Goal: Task Accomplishment & Management: Use online tool/utility

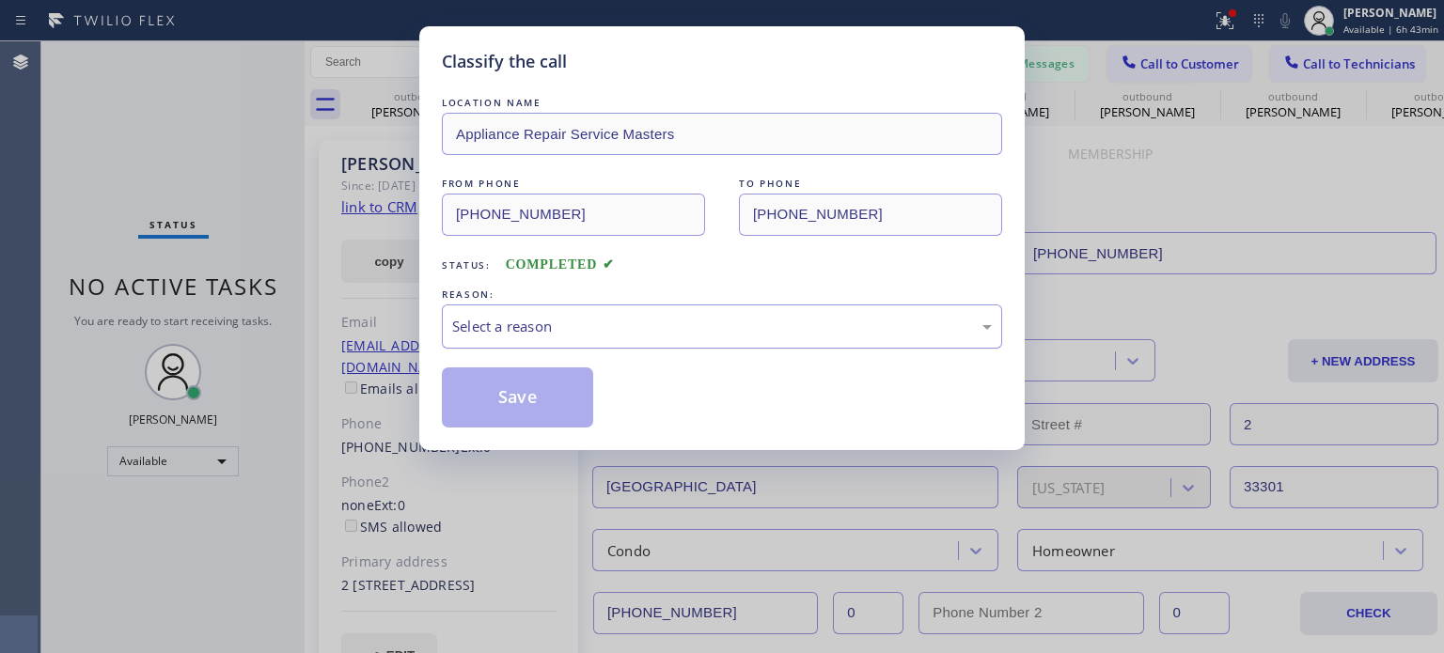
click at [563, 329] on div "Select a reason" at bounding box center [722, 327] width 540 height 22
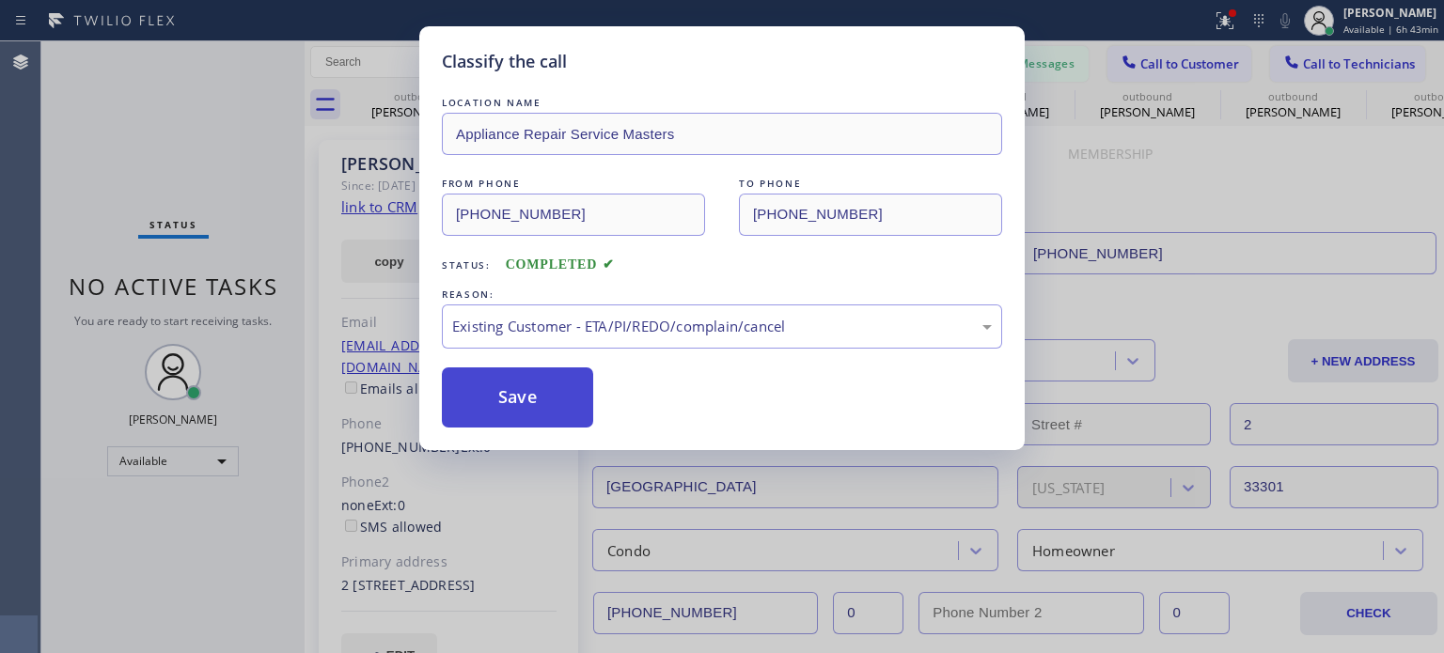
click at [575, 383] on button "Save" at bounding box center [517, 398] width 151 height 60
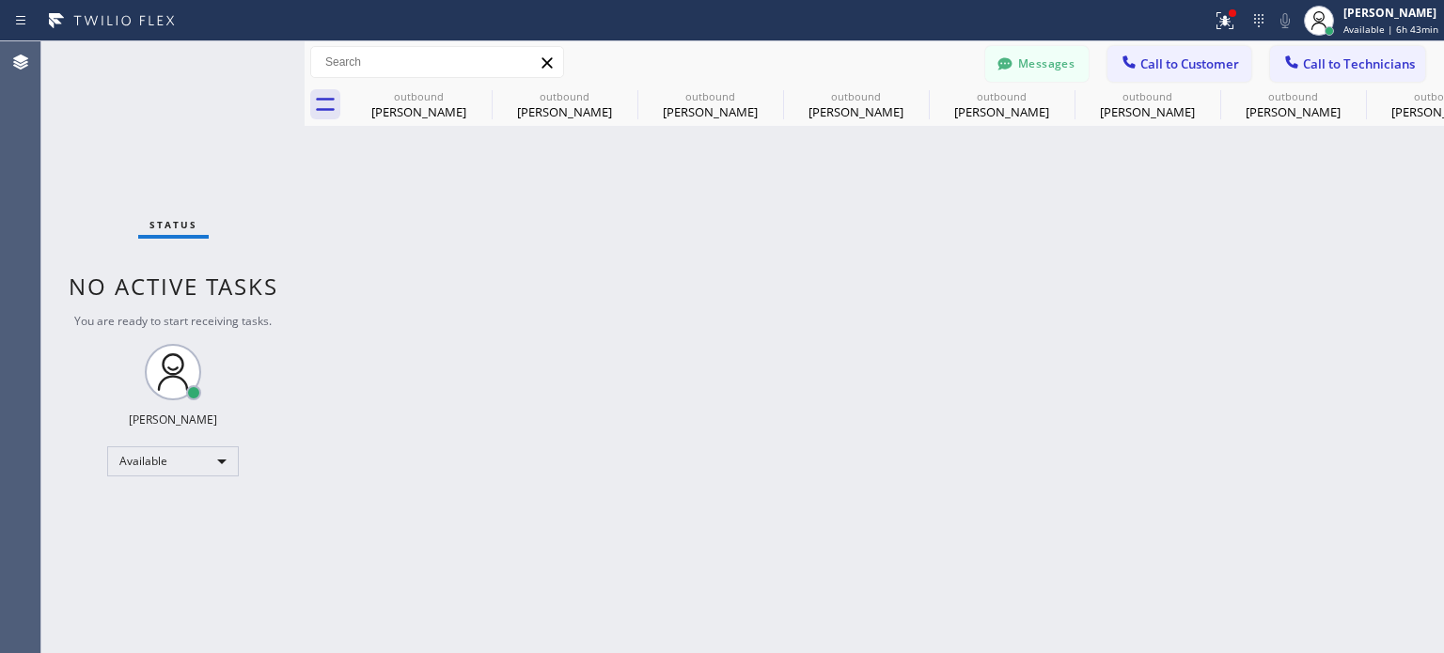
drag, startPoint x: 1102, startPoint y: 364, endPoint x: 1031, endPoint y: 237, distance: 145.7
click at [1102, 362] on div "Back to Dashboard Change Sender ID Customers Technicians KA [PERSON_NAME] [DATE…" at bounding box center [875, 347] width 1140 height 612
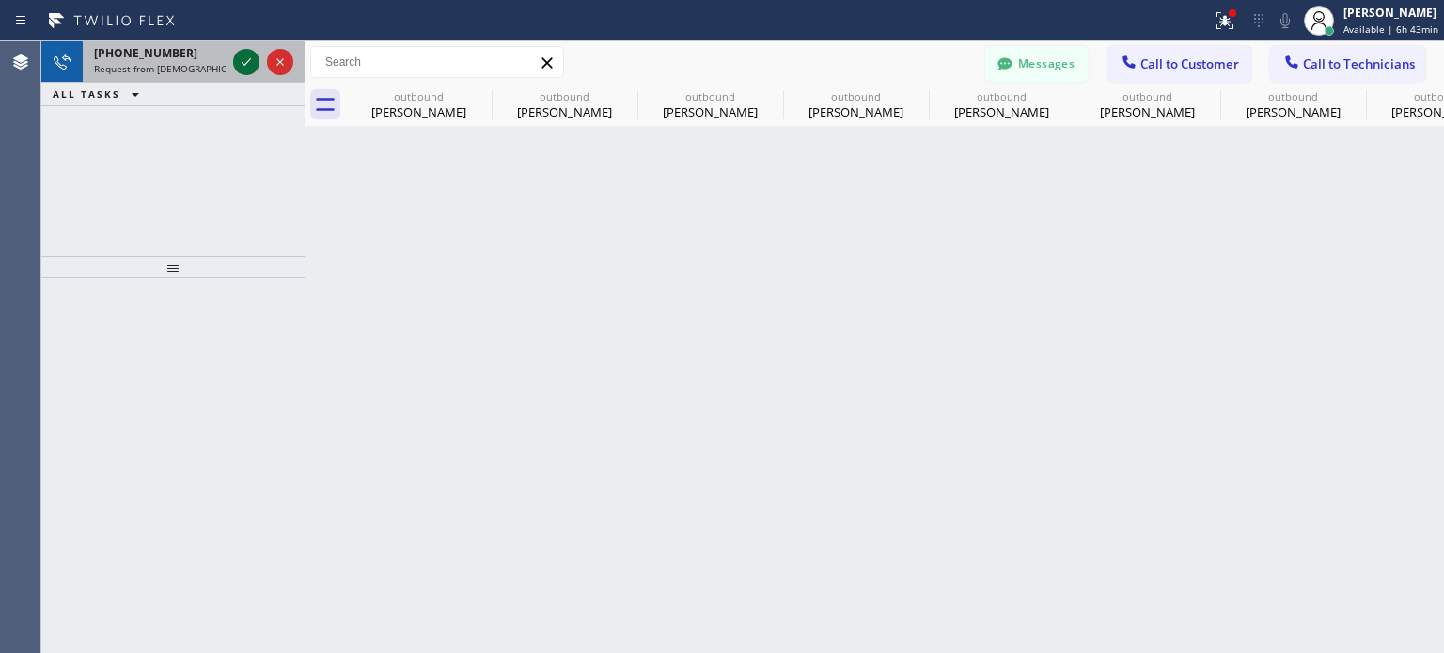
click at [240, 56] on icon at bounding box center [246, 62] width 23 height 23
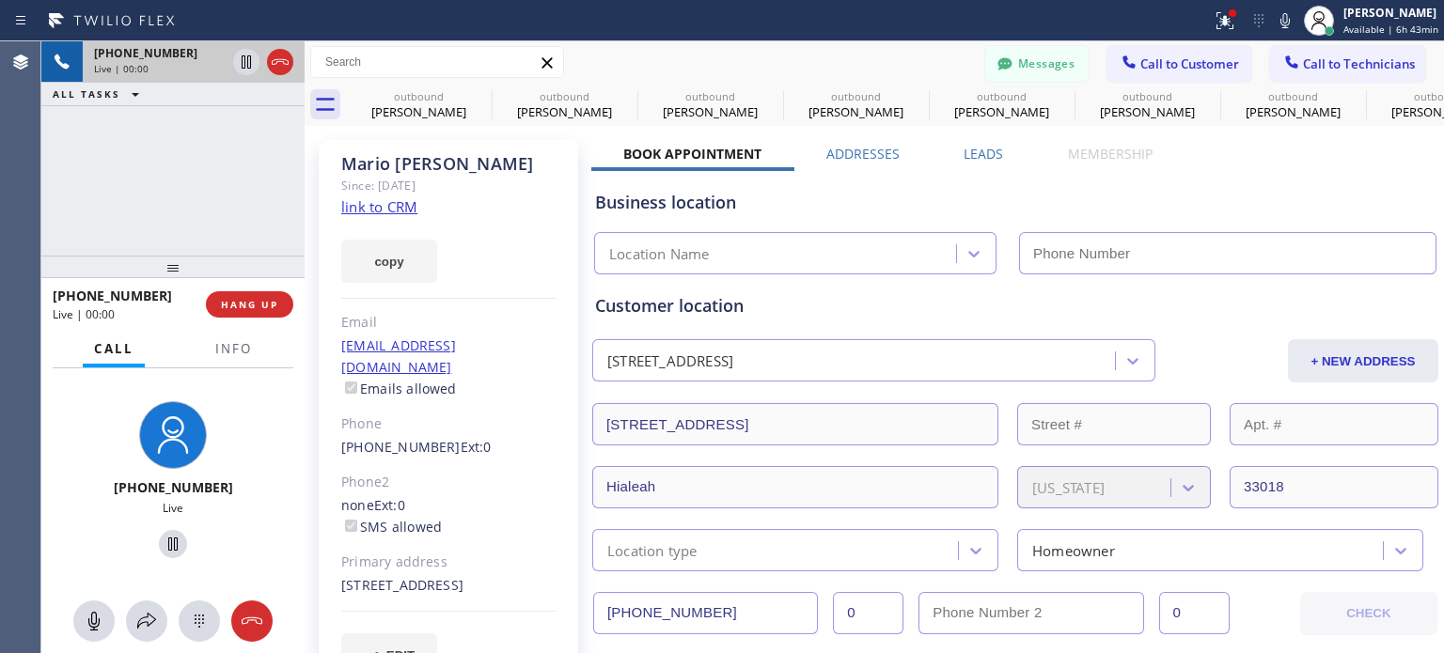
type input "[PHONE_NUMBER]"
click at [859, 196] on div "Business location" at bounding box center [1015, 202] width 841 height 25
click at [844, 210] on div "Business location" at bounding box center [1015, 202] width 841 height 25
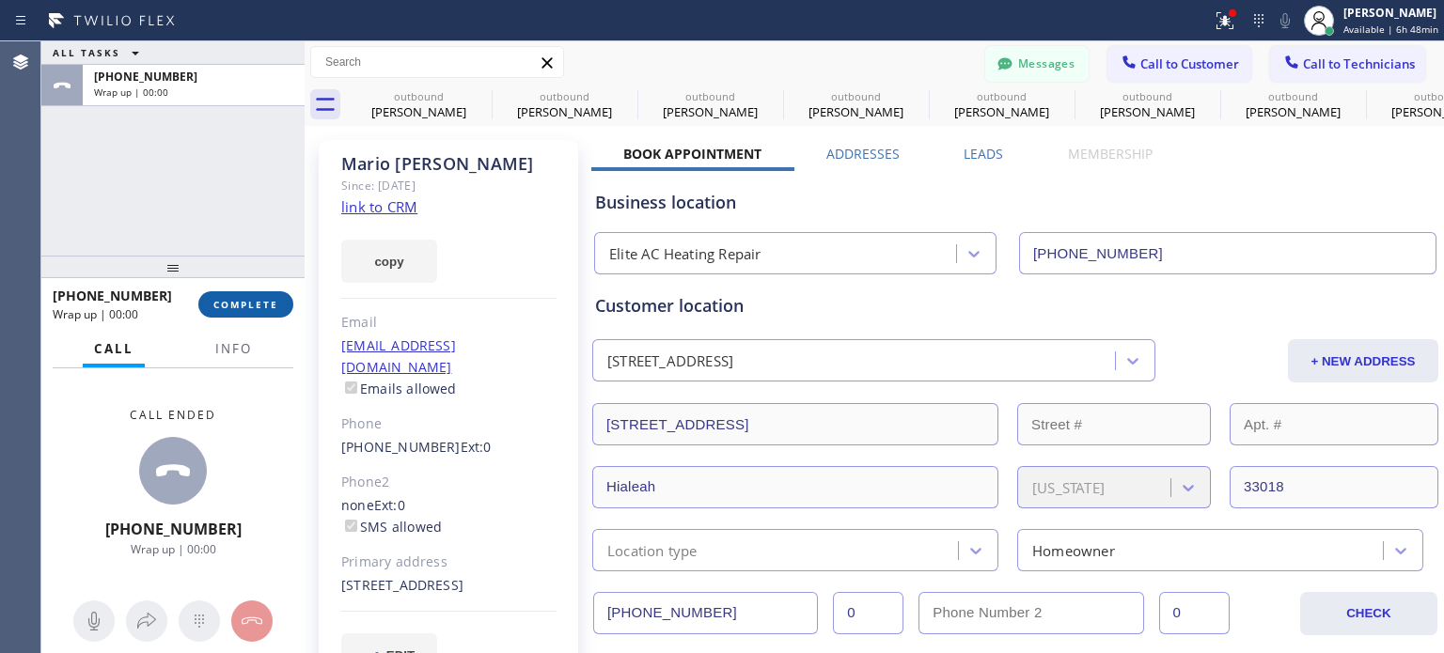
click at [273, 303] on span "COMPLETE" at bounding box center [245, 304] width 65 height 13
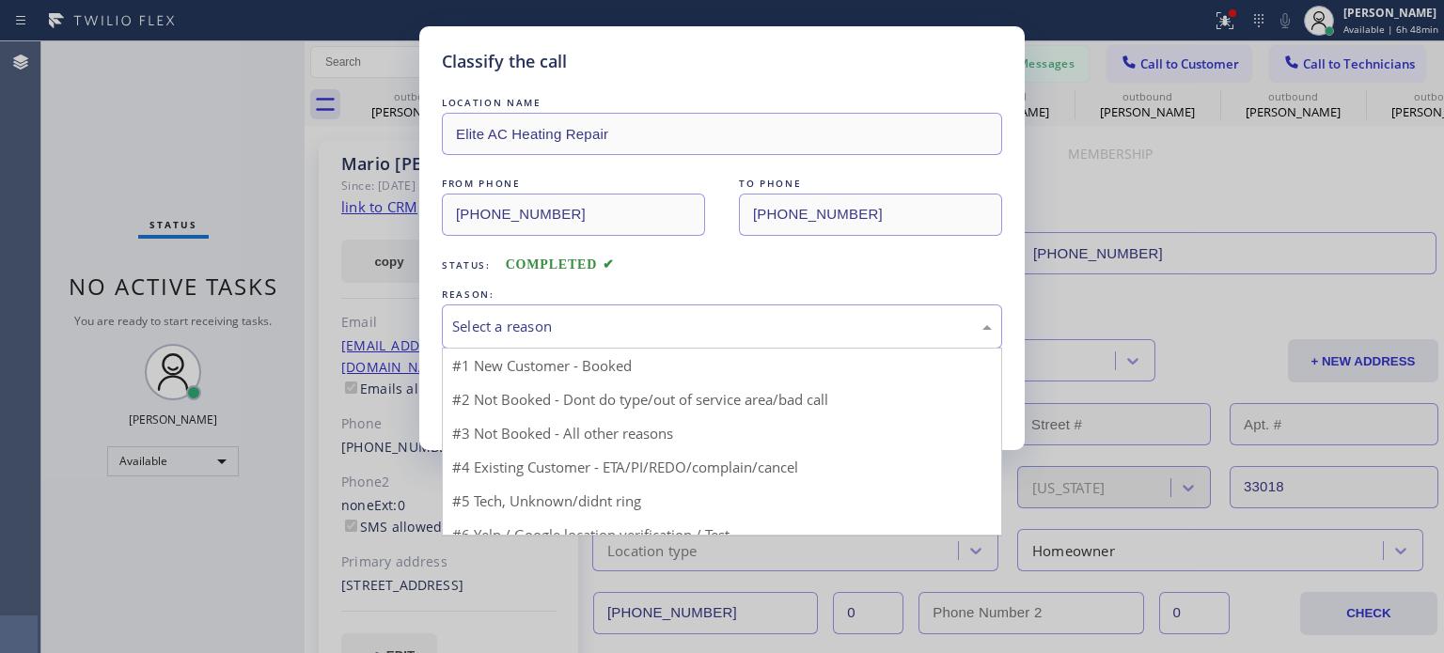
click at [451, 338] on div "Select a reason" at bounding box center [722, 327] width 560 height 44
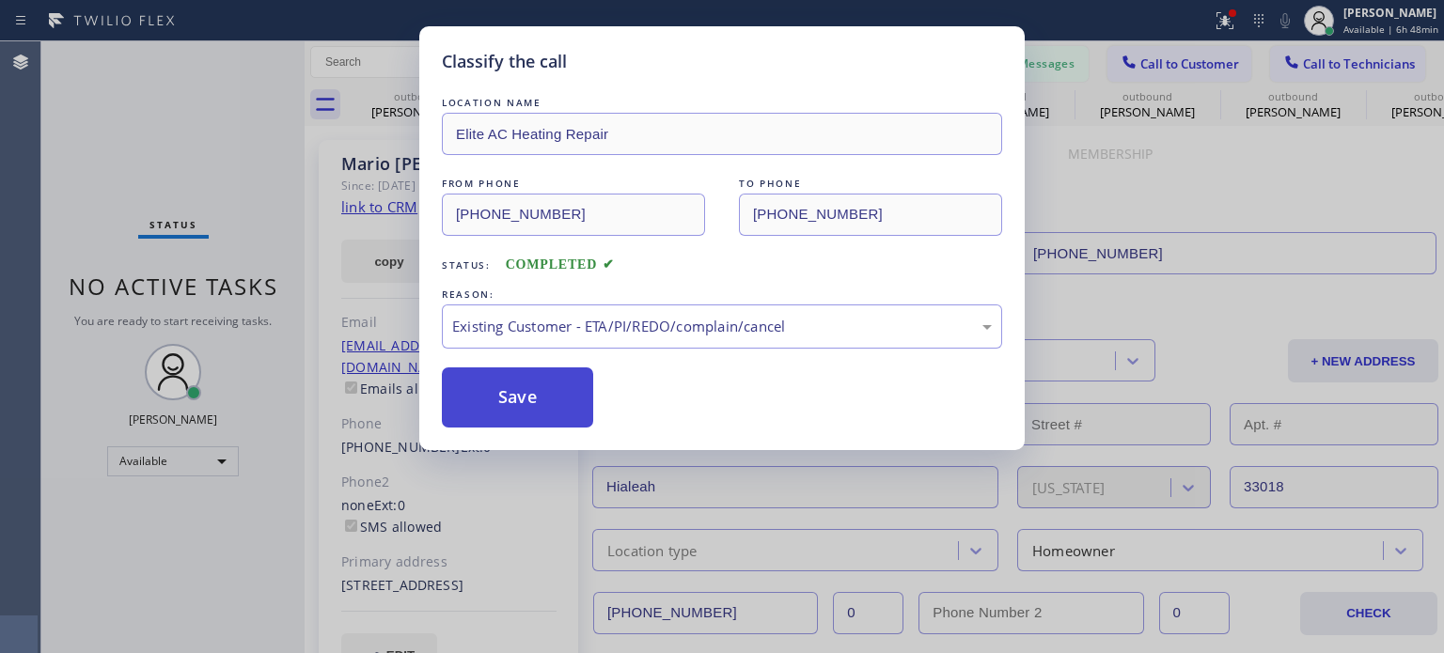
click at [504, 404] on button "Save" at bounding box center [517, 398] width 151 height 60
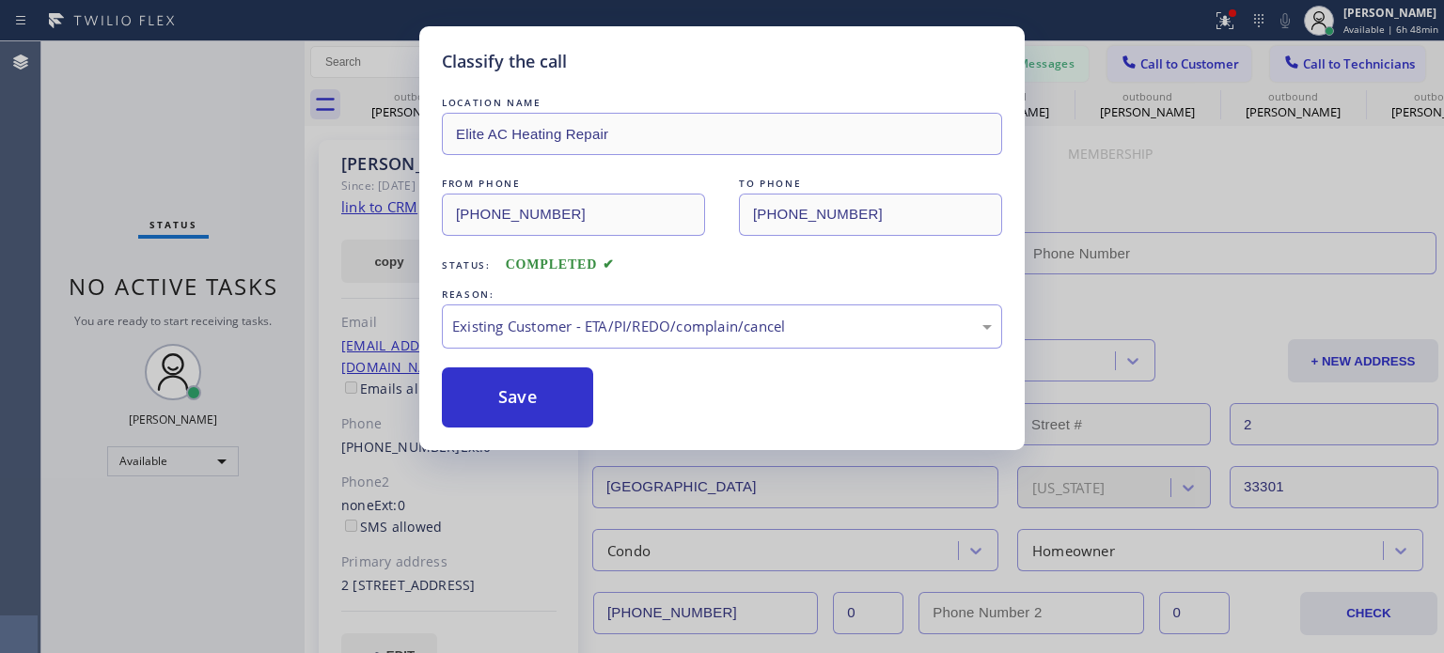
type input "[PHONE_NUMBER]"
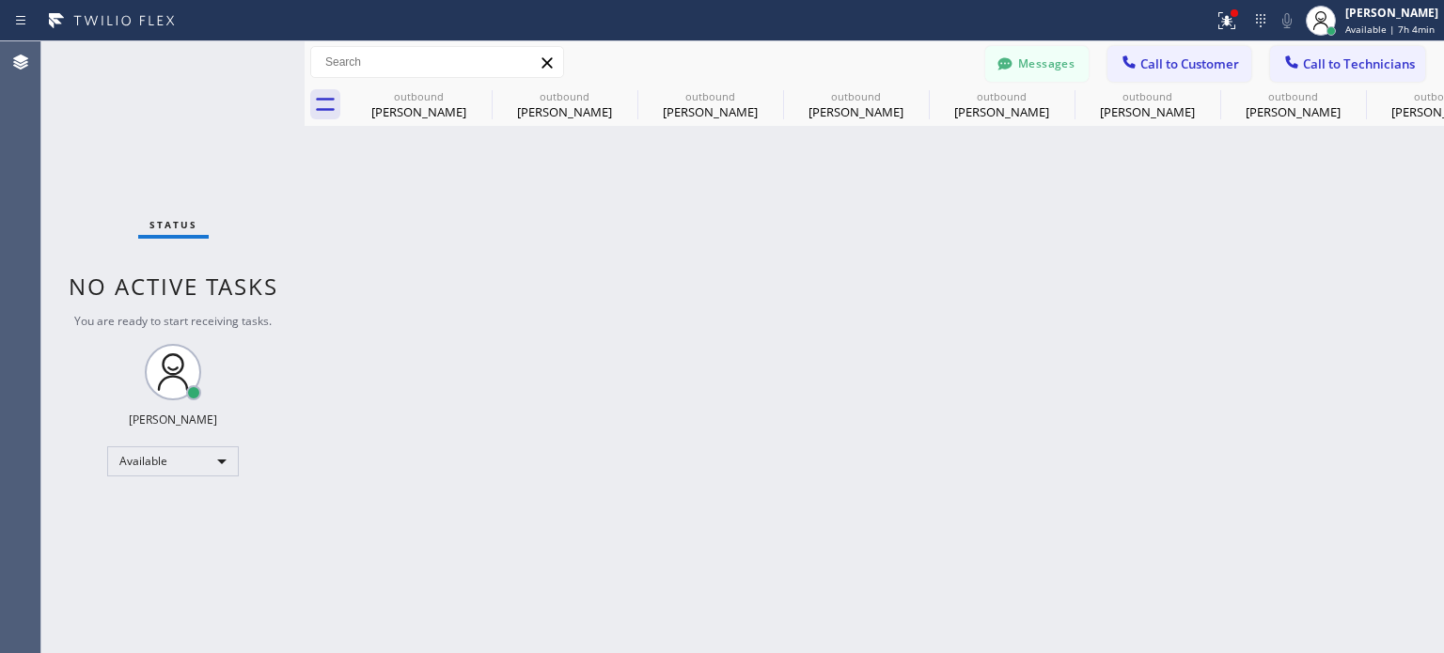
click at [927, 312] on div "Back to Dashboard Change Sender ID Customers Technicians KA [PERSON_NAME] [DATE…" at bounding box center [875, 347] width 1140 height 612
click at [918, 383] on div "Back to Dashboard Change Sender ID Customers Technicians KA [PERSON_NAME] [DATE…" at bounding box center [875, 347] width 1140 height 612
